Goal: Obtain resource: Obtain resource

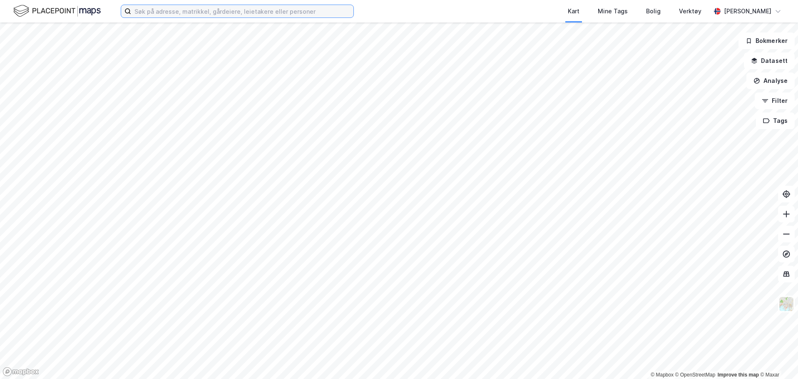
click at [164, 17] on input at bounding box center [242, 11] width 222 height 12
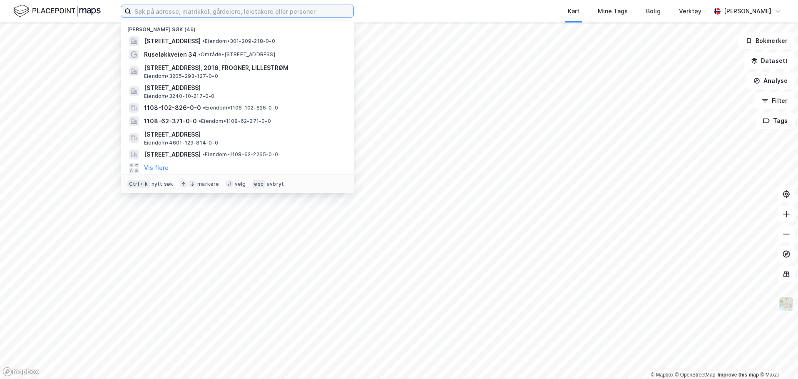
paste input "293"
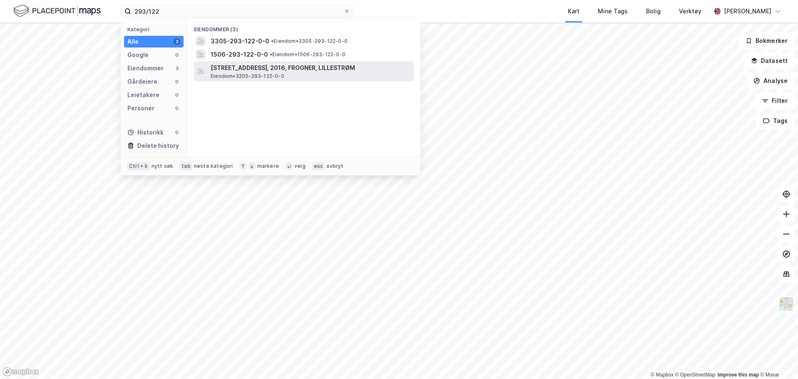
click at [309, 72] on span "[STREET_ADDRESS], 2016, FROGNER, LILLESTRØM" at bounding box center [311, 68] width 200 height 10
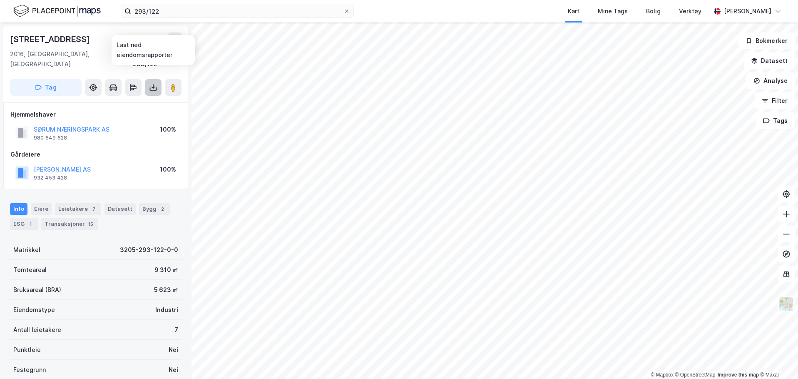
click at [148, 80] on button at bounding box center [153, 87] width 17 height 17
click at [130, 101] on div "Last ned grunnbok" at bounding box center [112, 104] width 48 height 7
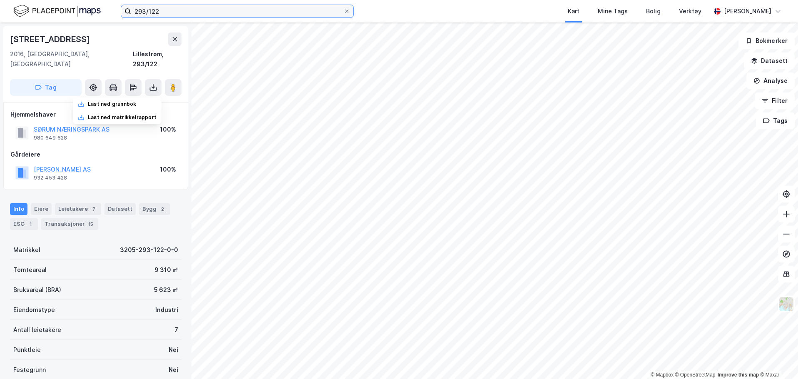
click at [216, 8] on input "293/122" at bounding box center [237, 11] width 212 height 12
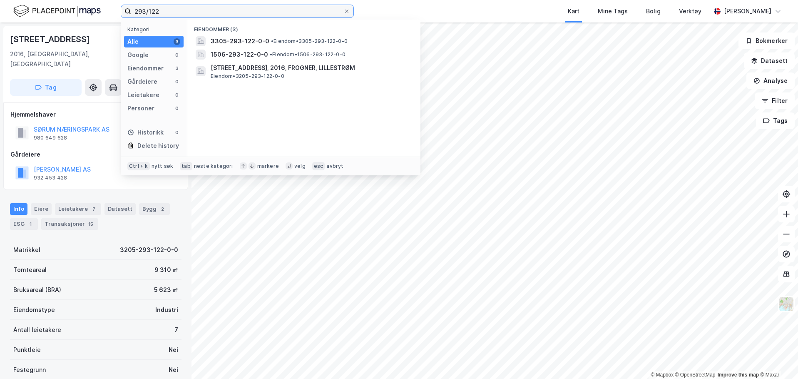
click at [216, 8] on input "293/122" at bounding box center [237, 11] width 212 height 12
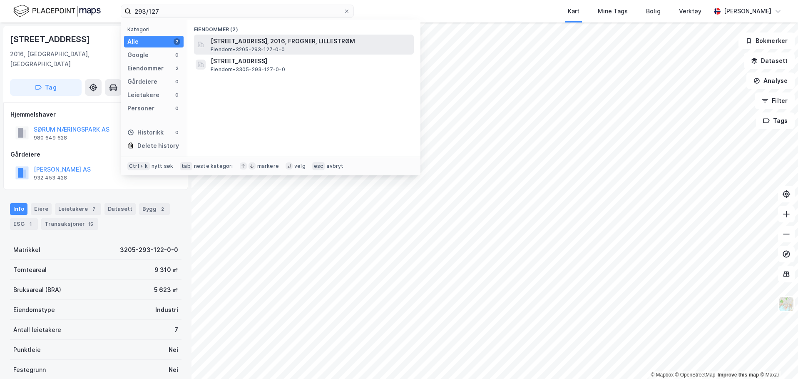
click at [264, 50] on span "Eiendom • 3205-293-127-0-0" at bounding box center [248, 49] width 74 height 7
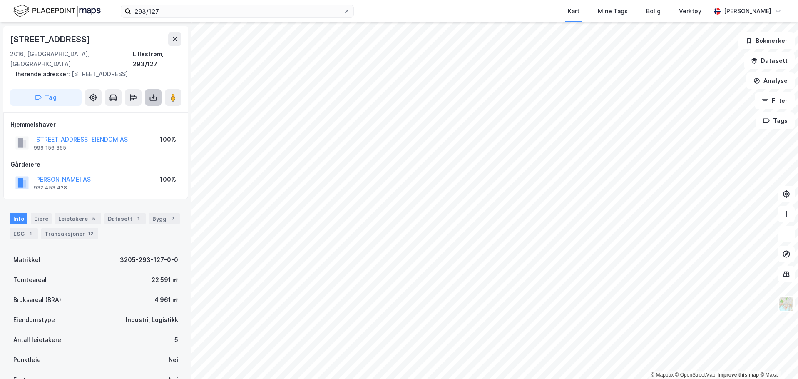
click at [152, 93] on icon at bounding box center [153, 97] width 8 height 8
click at [134, 111] on div "Last ned grunnbok" at bounding box center [112, 114] width 48 height 7
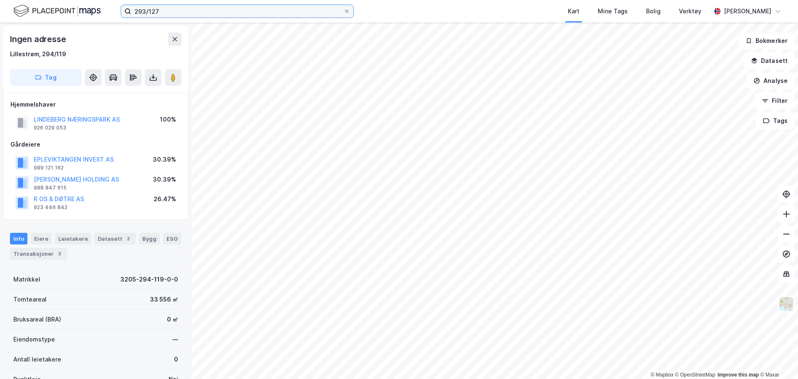
click at [156, 9] on input "293/127" at bounding box center [237, 11] width 212 height 12
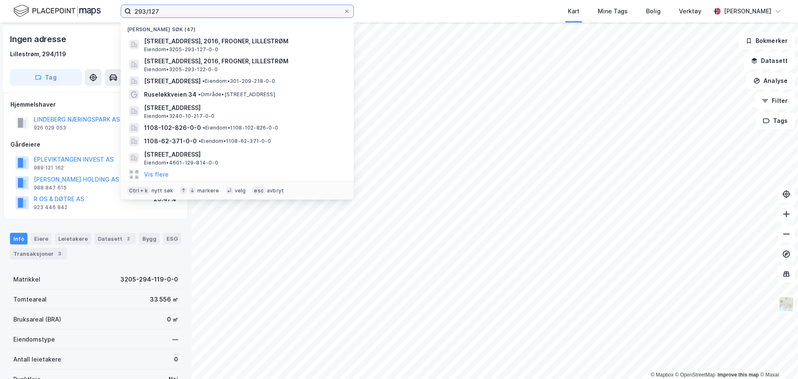
paste input "239"
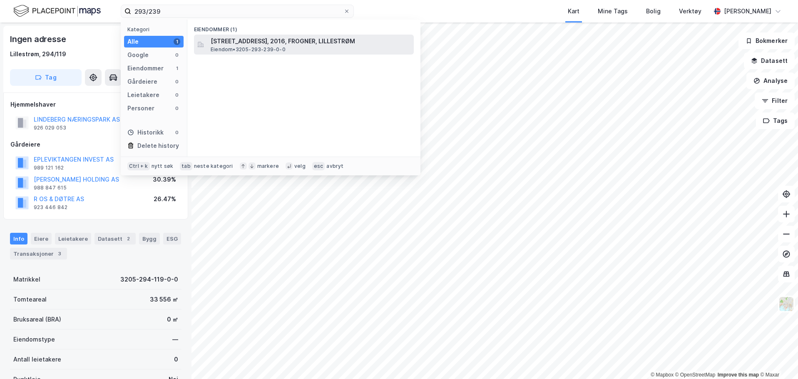
click at [243, 43] on span "[STREET_ADDRESS], 2016, FROGNER, LILLESTRØM" at bounding box center [311, 41] width 200 height 10
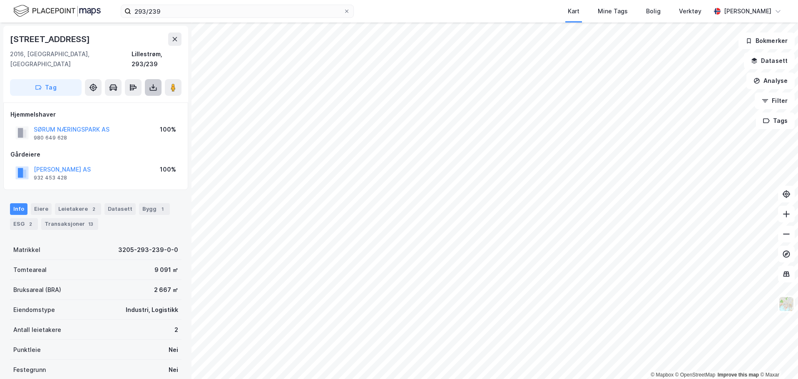
click at [152, 82] on button at bounding box center [153, 87] width 17 height 17
click at [110, 101] on div "Last ned grunnbok" at bounding box center [112, 104] width 48 height 7
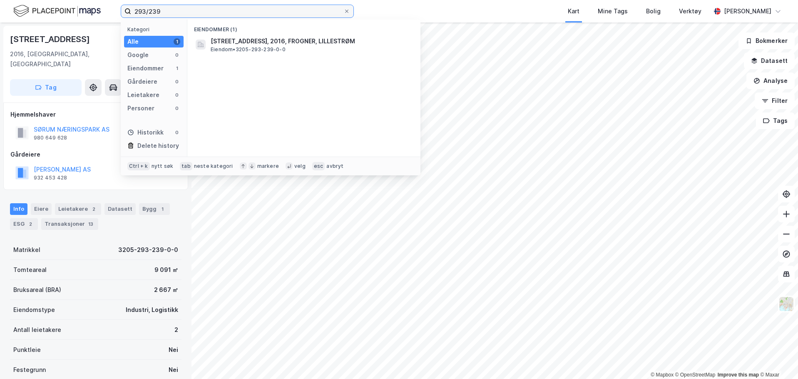
click at [176, 13] on input "293/239" at bounding box center [237, 11] width 212 height 12
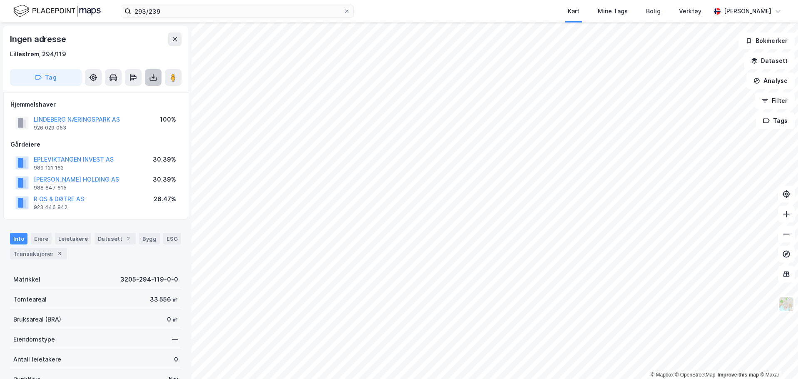
click at [150, 77] on icon at bounding box center [153, 77] width 8 height 8
click at [124, 95] on div "Last ned grunnbok" at bounding box center [112, 94] width 48 height 7
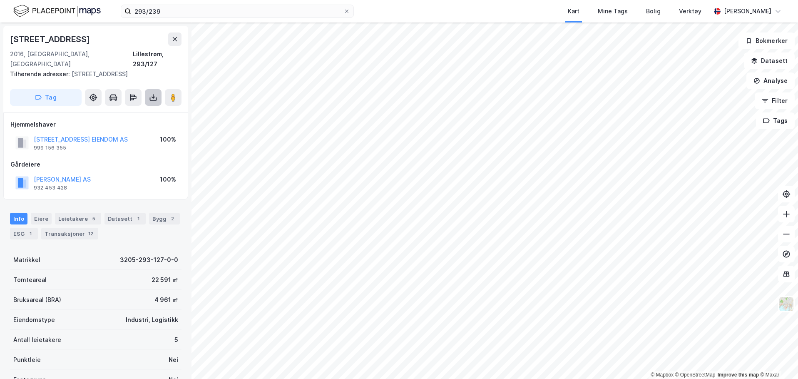
click at [151, 93] on icon at bounding box center [153, 97] width 8 height 8
click at [142, 107] on div "Last ned grunnbok" at bounding box center [117, 113] width 89 height 13
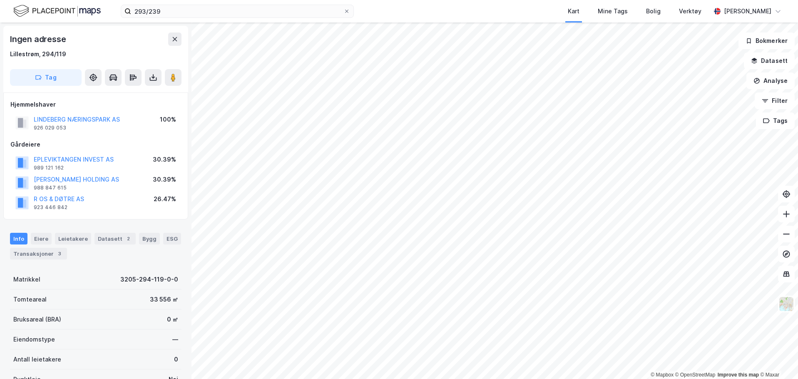
click at [219, 4] on div "293/239 Kart Mine Tags Bolig Verktøy [PERSON_NAME]" at bounding box center [399, 11] width 798 height 22
click at [215, 4] on div "293/239 Kart Mine Tags Bolig Verktøy [PERSON_NAME]" at bounding box center [399, 11] width 798 height 22
click at [211, 7] on input "293/239" at bounding box center [237, 11] width 212 height 12
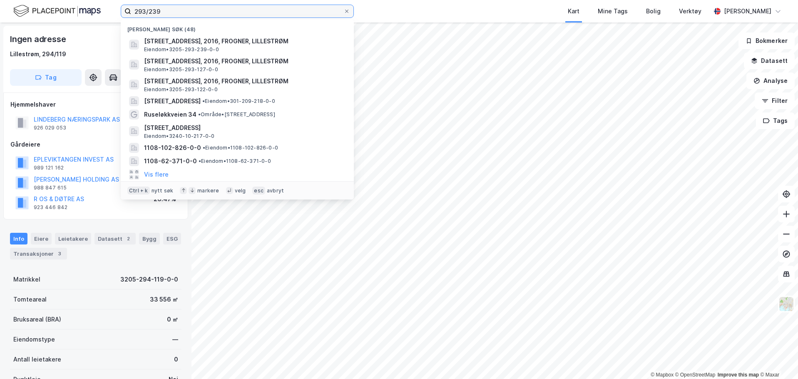
click at [211, 7] on input "293/239" at bounding box center [237, 11] width 212 height 12
paste input "69/263"
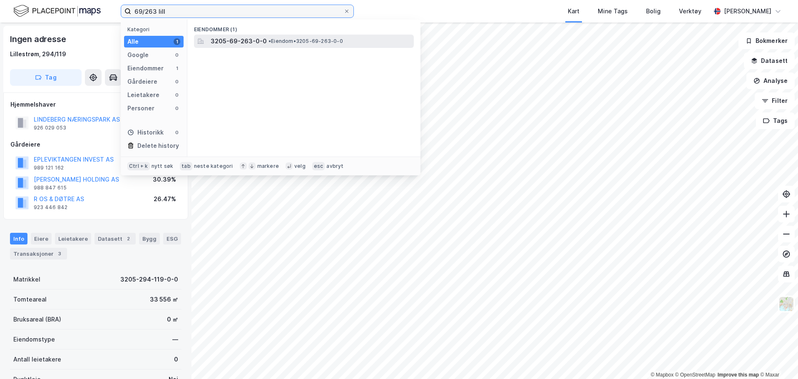
type input "69/263 lill"
click at [298, 40] on span "• Eiendom • 3205-69-263-0-0" at bounding box center [306, 41] width 75 height 7
